Goal: Task Accomplishment & Management: Manage account settings

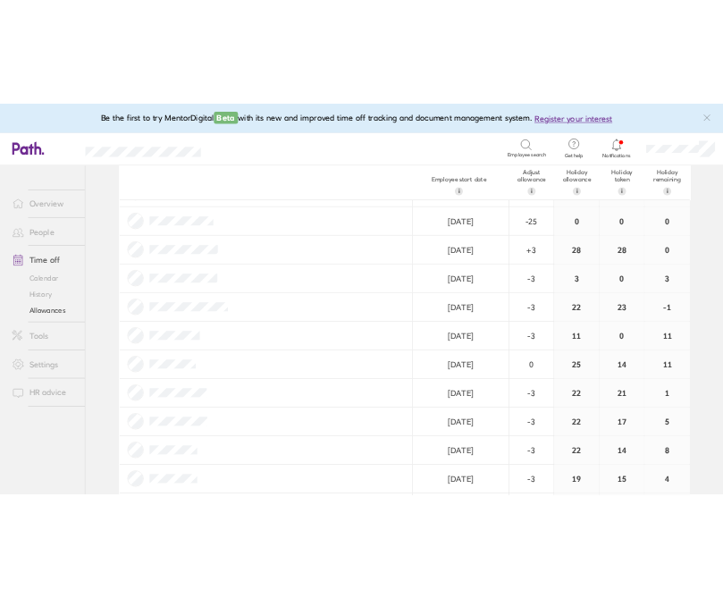
scroll to position [352, 0]
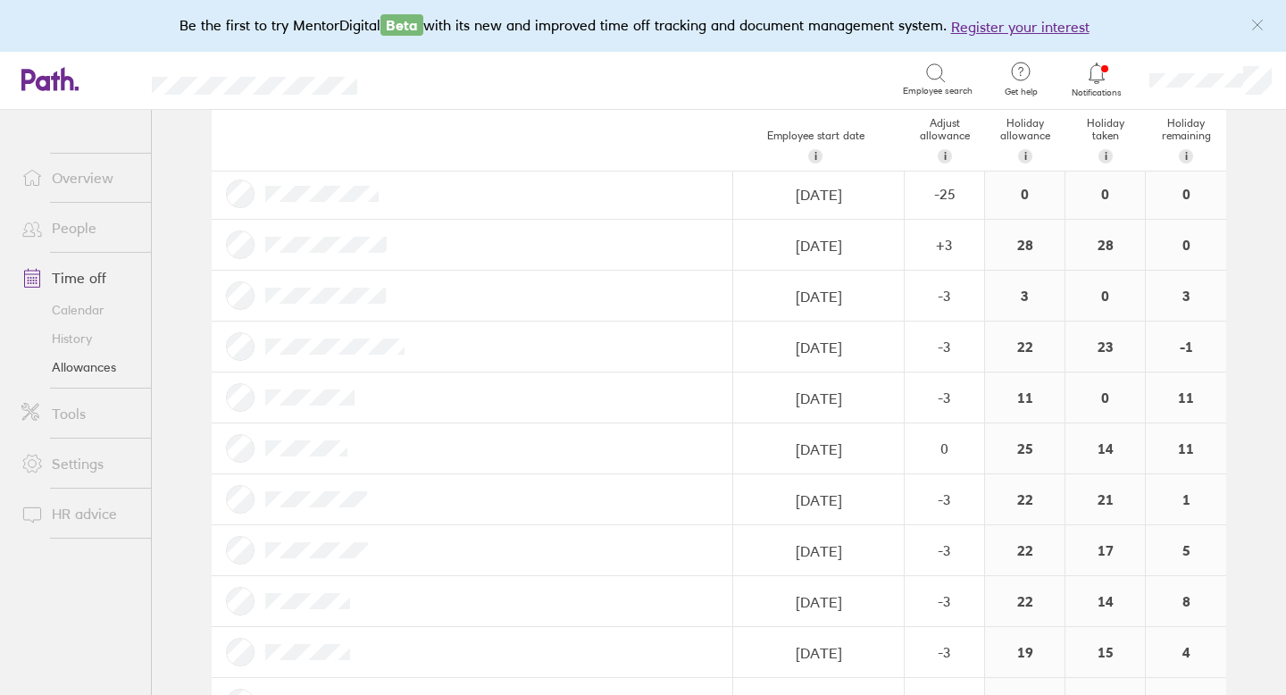
click at [100, 278] on link "Time off" at bounding box center [79, 278] width 144 height 36
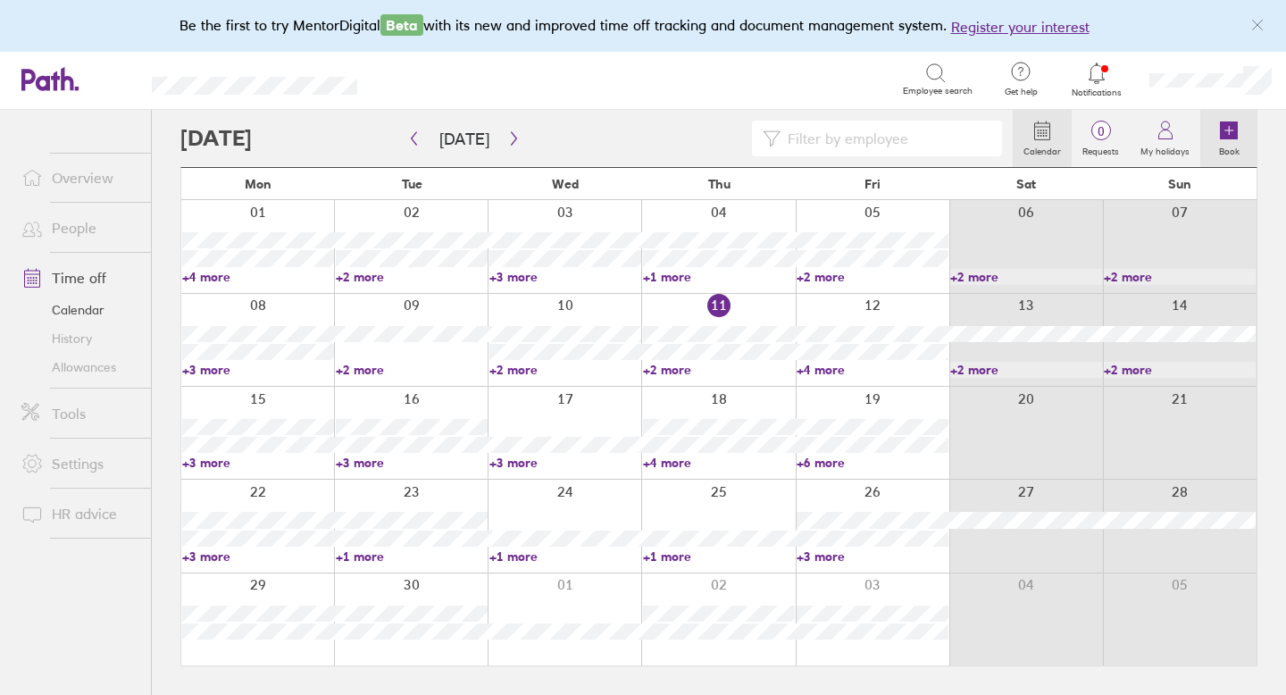
click at [1238, 130] on icon at bounding box center [1229, 130] width 21 height 21
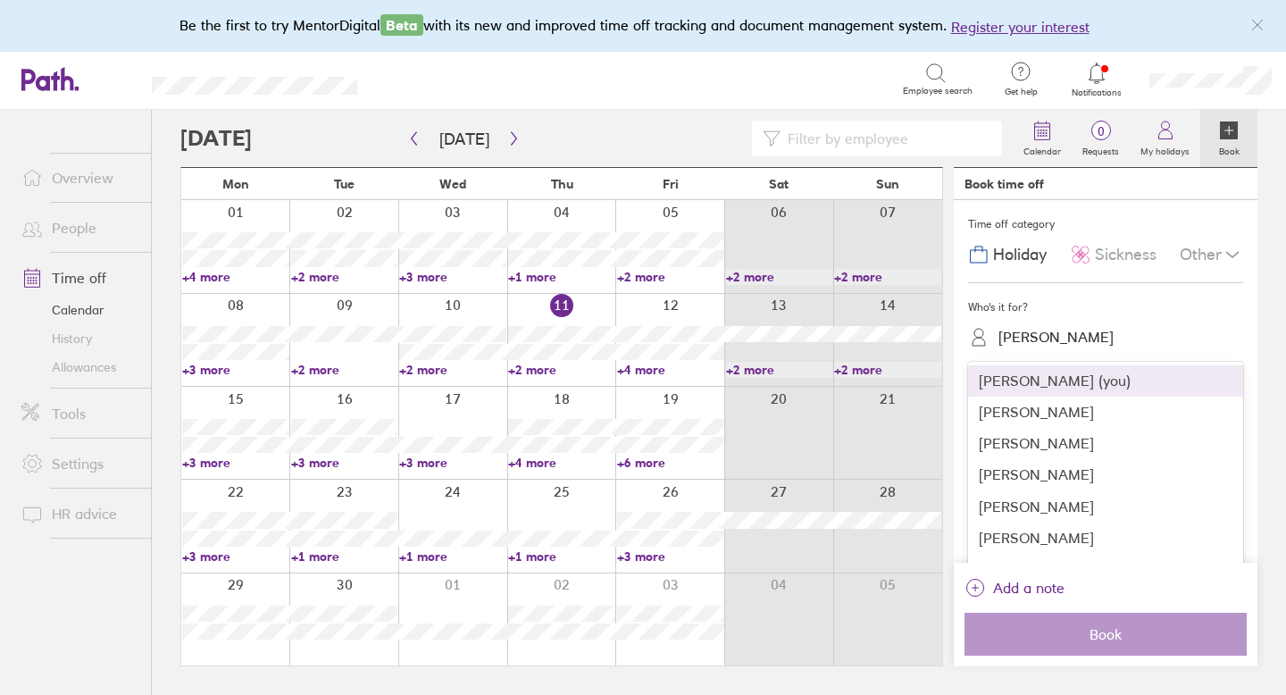
click at [1040, 322] on div "[PERSON_NAME]" at bounding box center [1117, 338] width 254 height 34
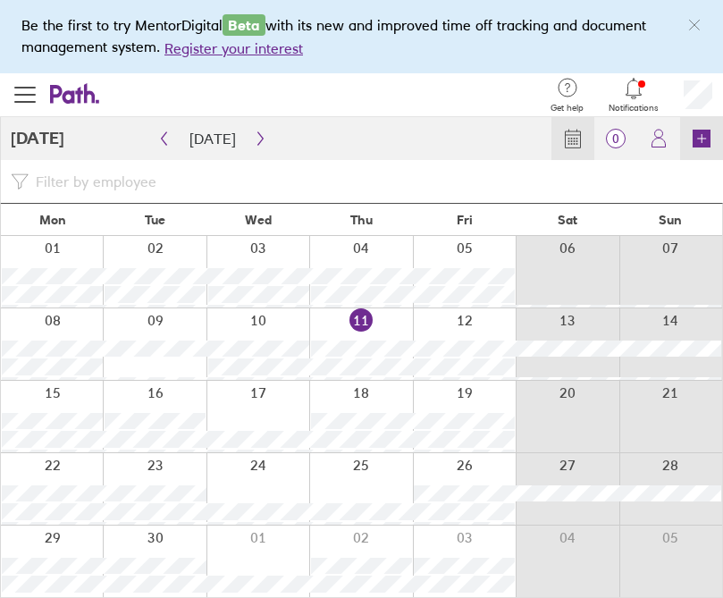
click at [697, 136] on icon at bounding box center [701, 139] width 18 height 18
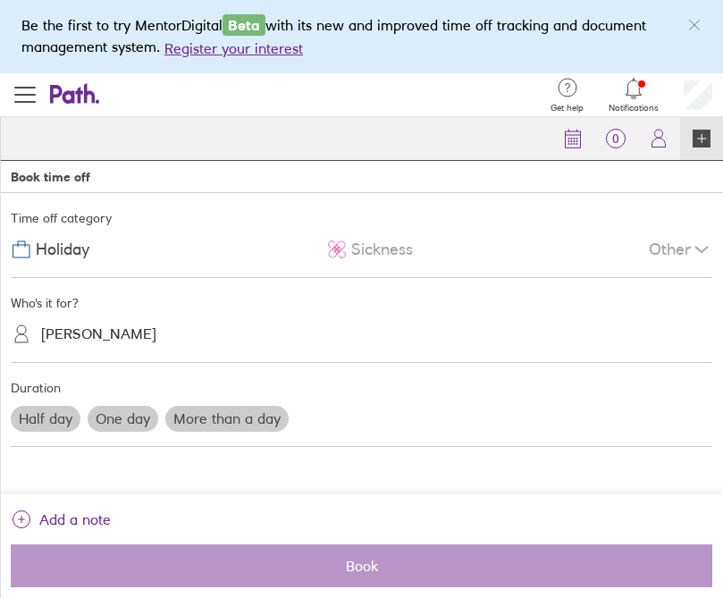
click at [143, 326] on div "[PERSON_NAME]" at bounding box center [372, 335] width 680 height 28
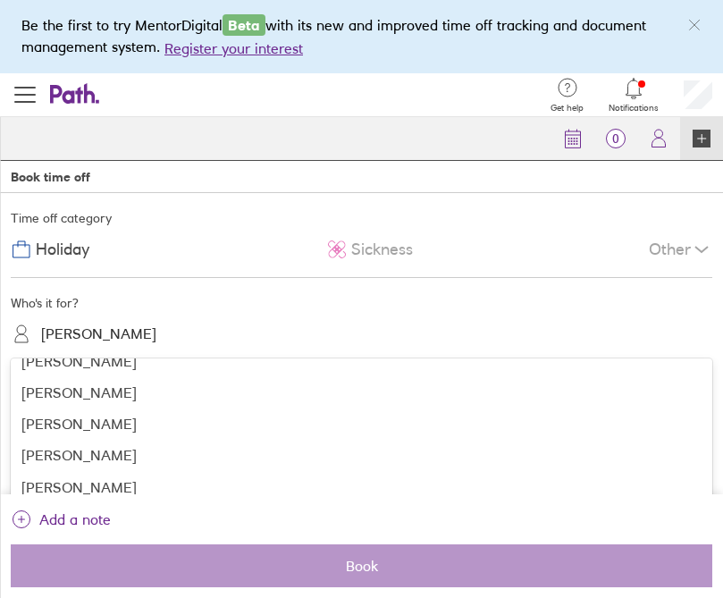
scroll to position [250, 0]
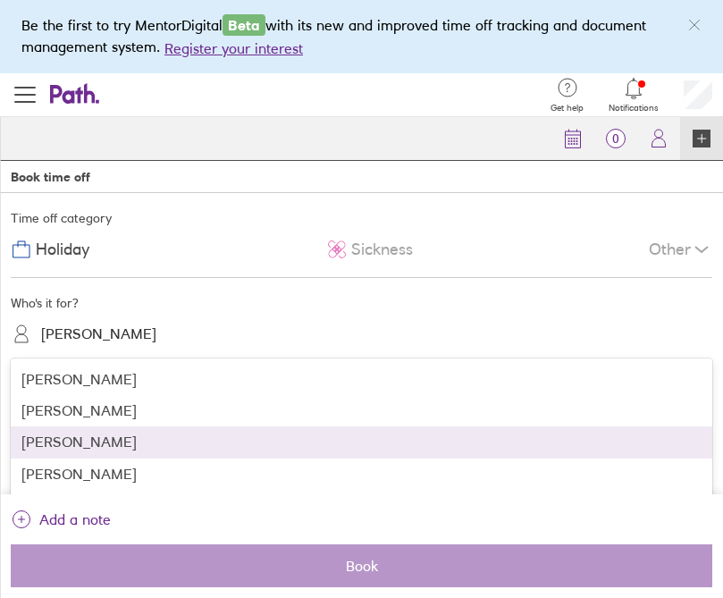
click at [95, 445] on div "[PERSON_NAME]" at bounding box center [361, 441] width 701 height 31
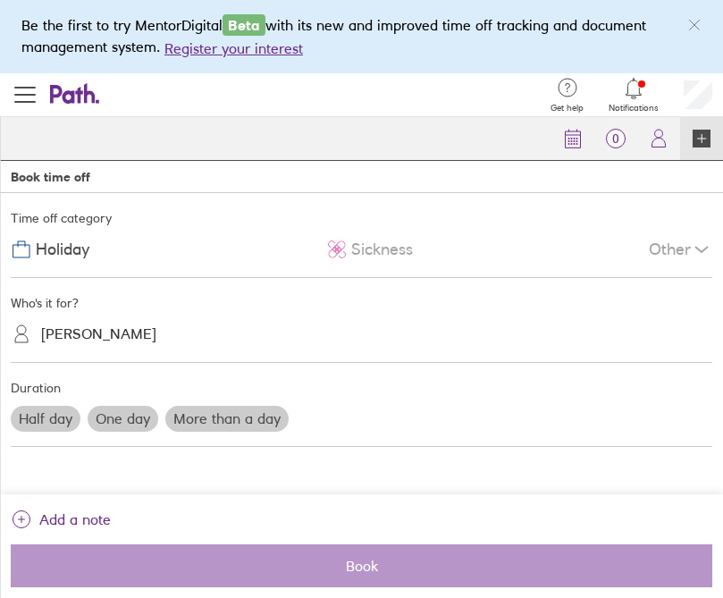
click at [225, 427] on label "More than a day" at bounding box center [226, 418] width 123 height 25
click at [0, 0] on input "More than a day" at bounding box center [0, 0] width 0 height 0
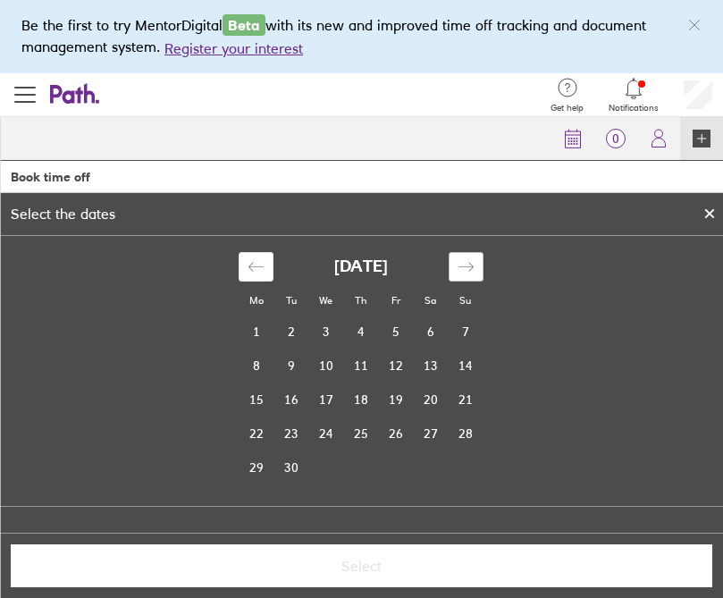
click at [469, 272] on icon "Move forward to switch to the next month." at bounding box center [465, 266] width 17 height 17
click at [367, 329] on td "2" at bounding box center [360, 332] width 35 height 34
click at [296, 398] on td "14" at bounding box center [290, 399] width 35 height 34
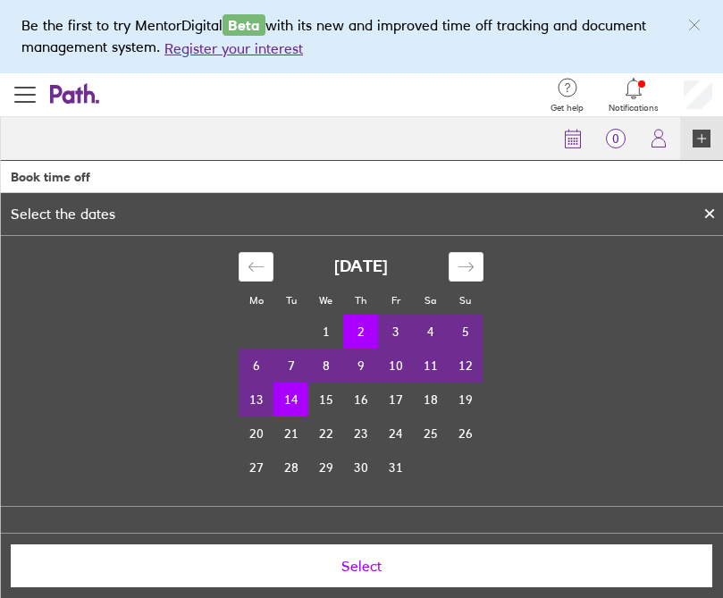
click at [364, 560] on span "Select" at bounding box center [361, 565] width 676 height 16
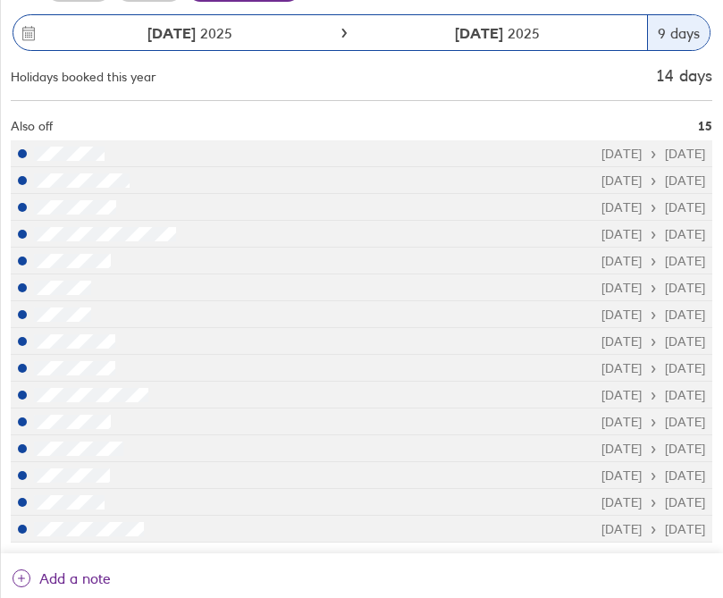
scroll to position [396, 0]
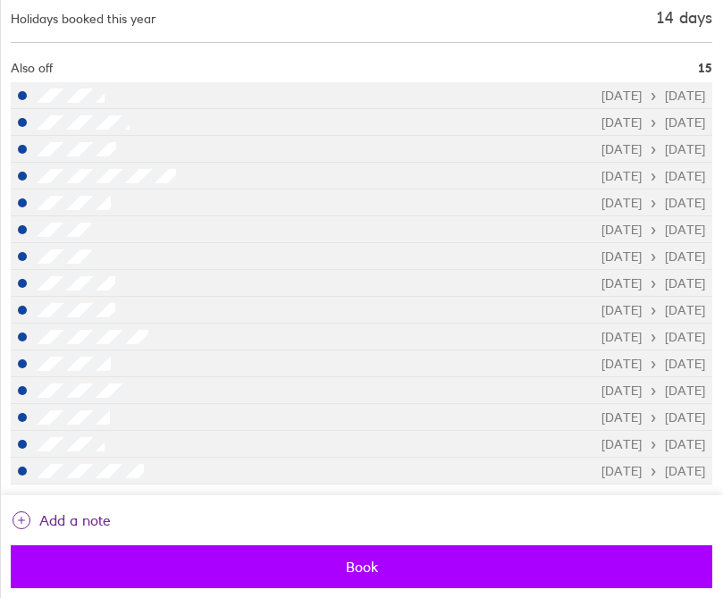
click at [389, 562] on span "Book" at bounding box center [361, 566] width 676 height 16
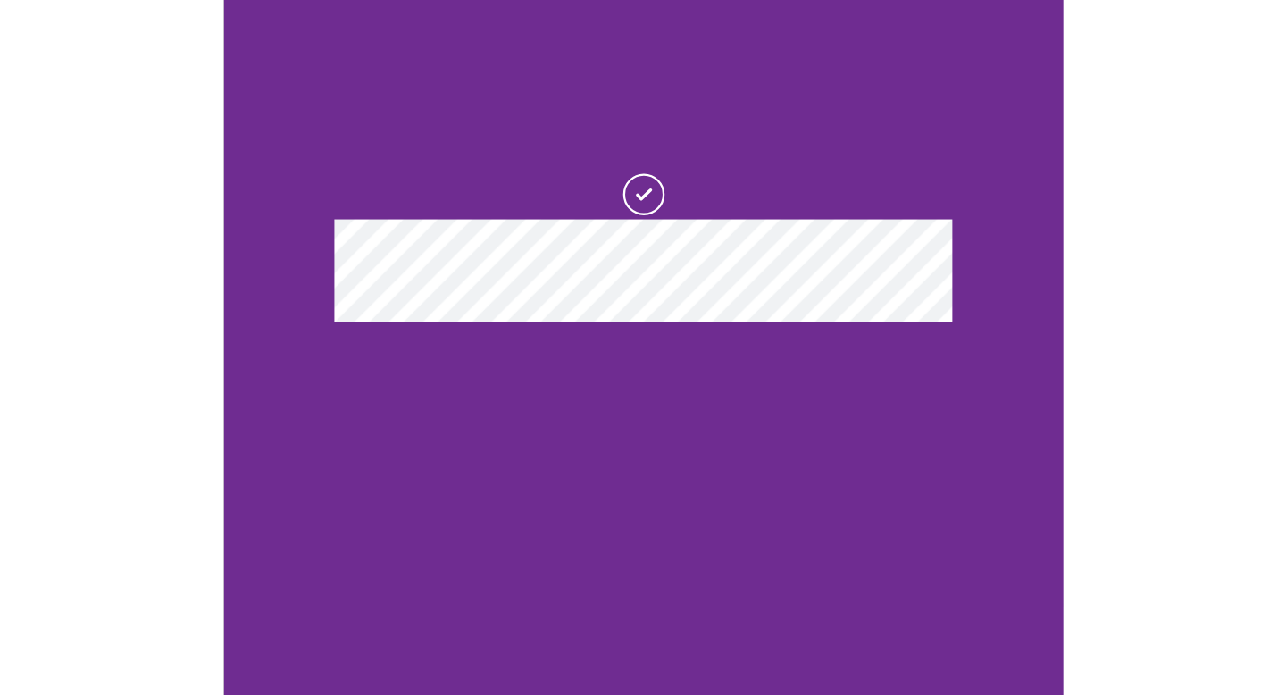
scroll to position [0, 0]
